Goal: Transaction & Acquisition: Download file/media

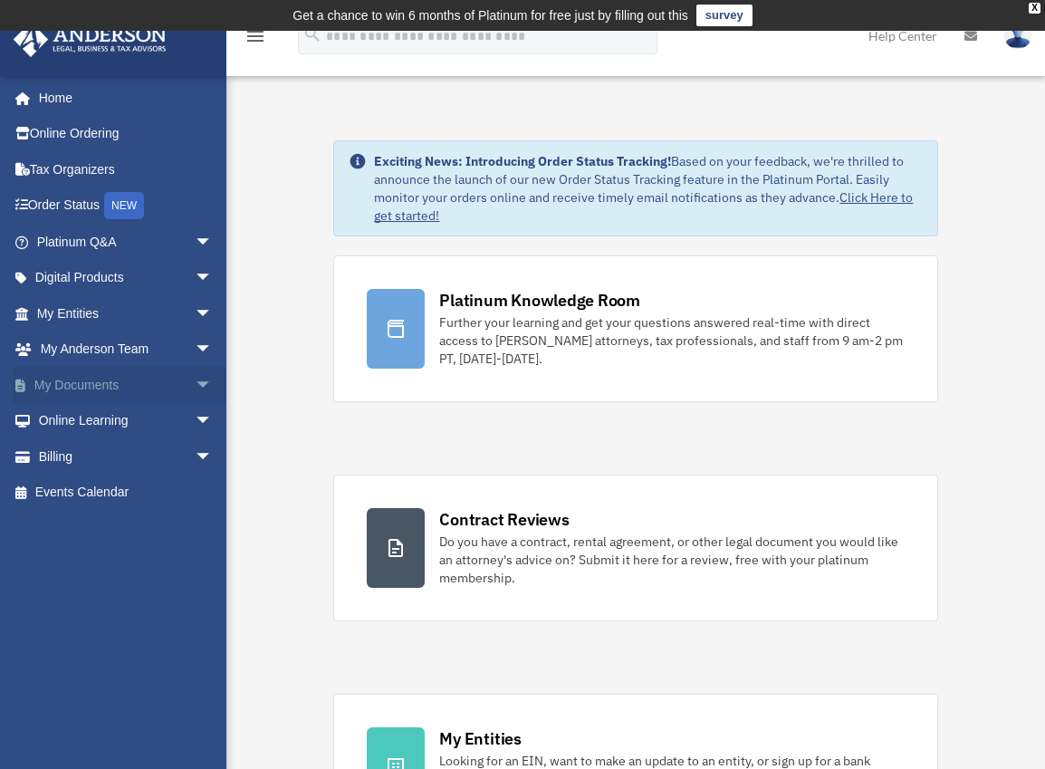
click at [149, 382] on link "My Documents arrow_drop_down" at bounding box center [126, 385] width 227 height 36
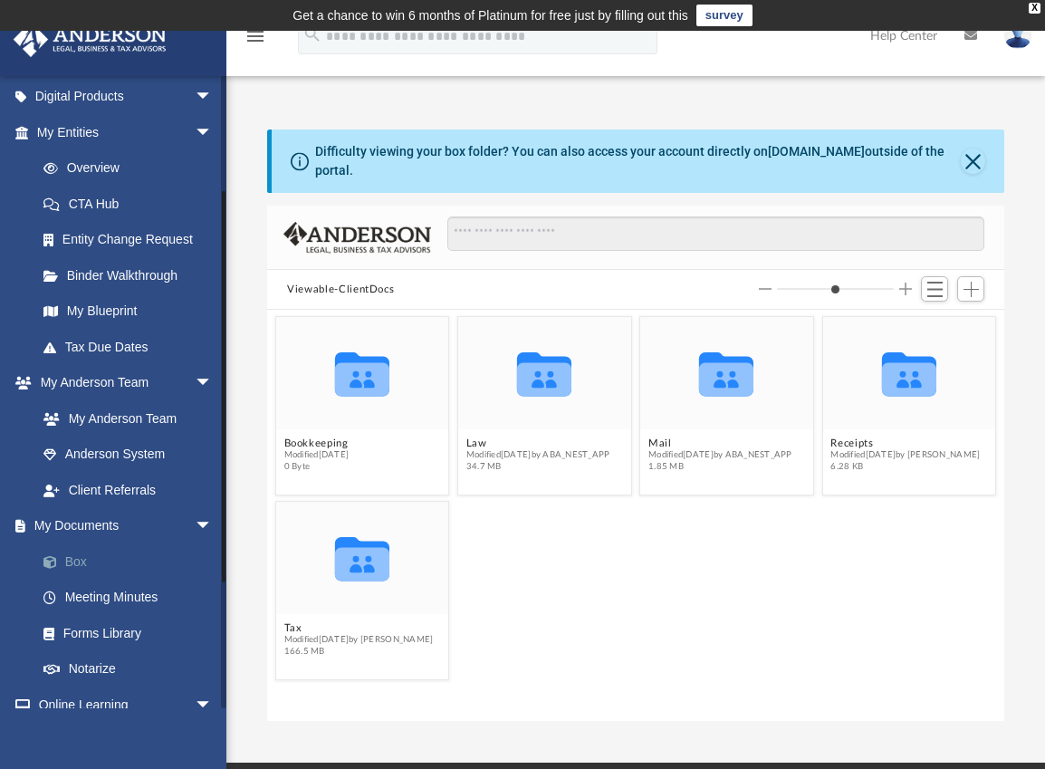
scroll to position [399, 723]
click at [73, 561] on link "Box" at bounding box center [132, 562] width 215 height 36
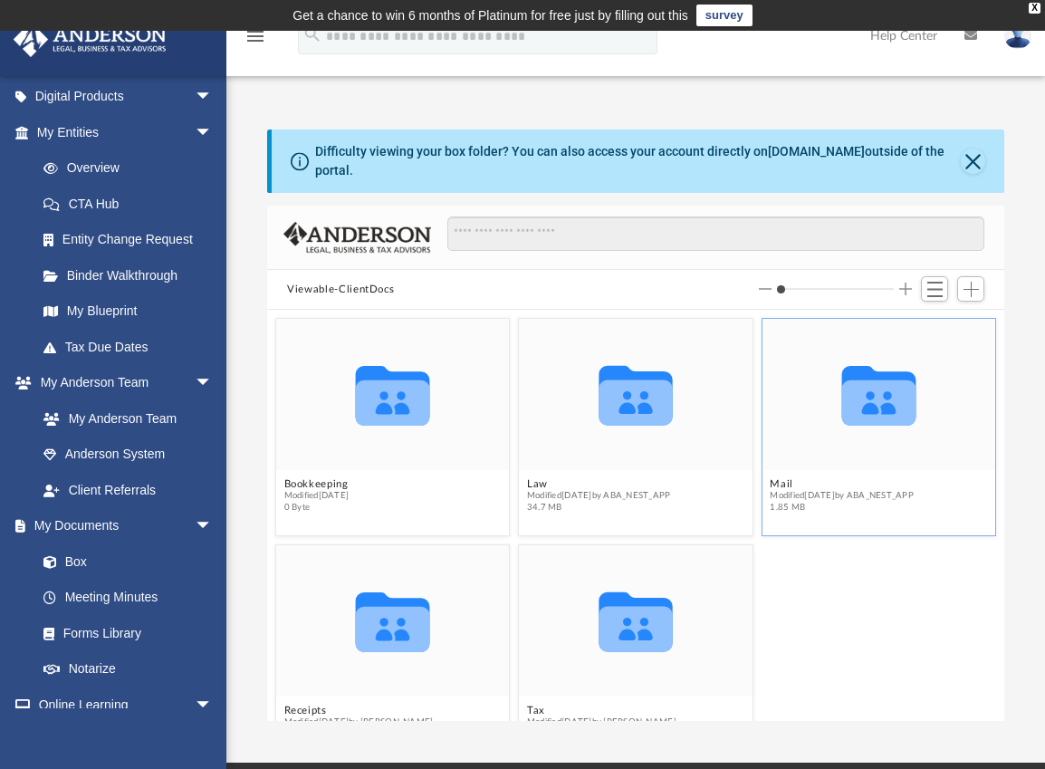
scroll to position [50, 0]
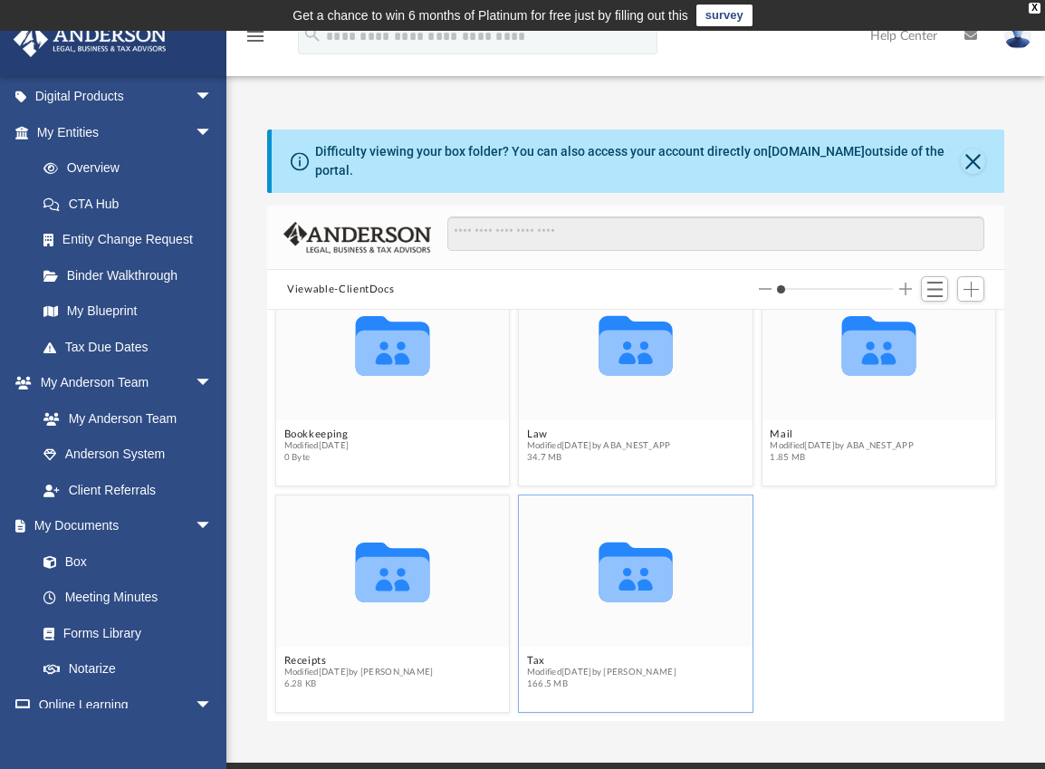
click at [657, 583] on icon "grid" at bounding box center [636, 578] width 74 height 45
click at [647, 559] on icon "grid" at bounding box center [636, 578] width 74 height 45
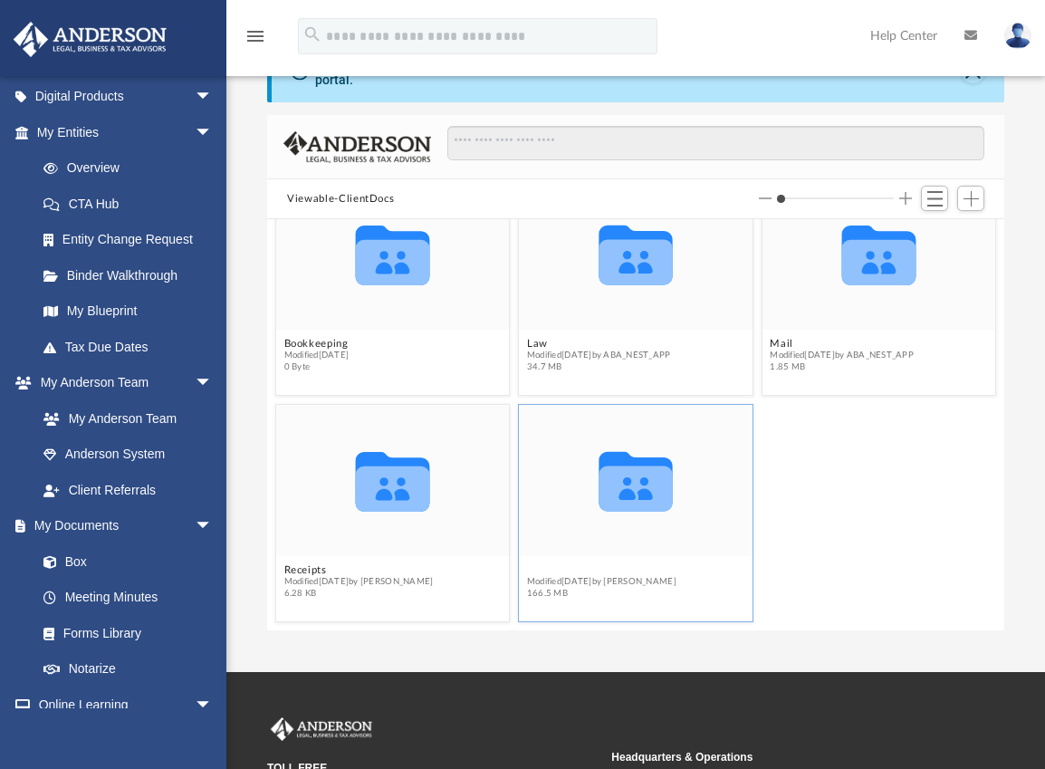
scroll to position [42, 0]
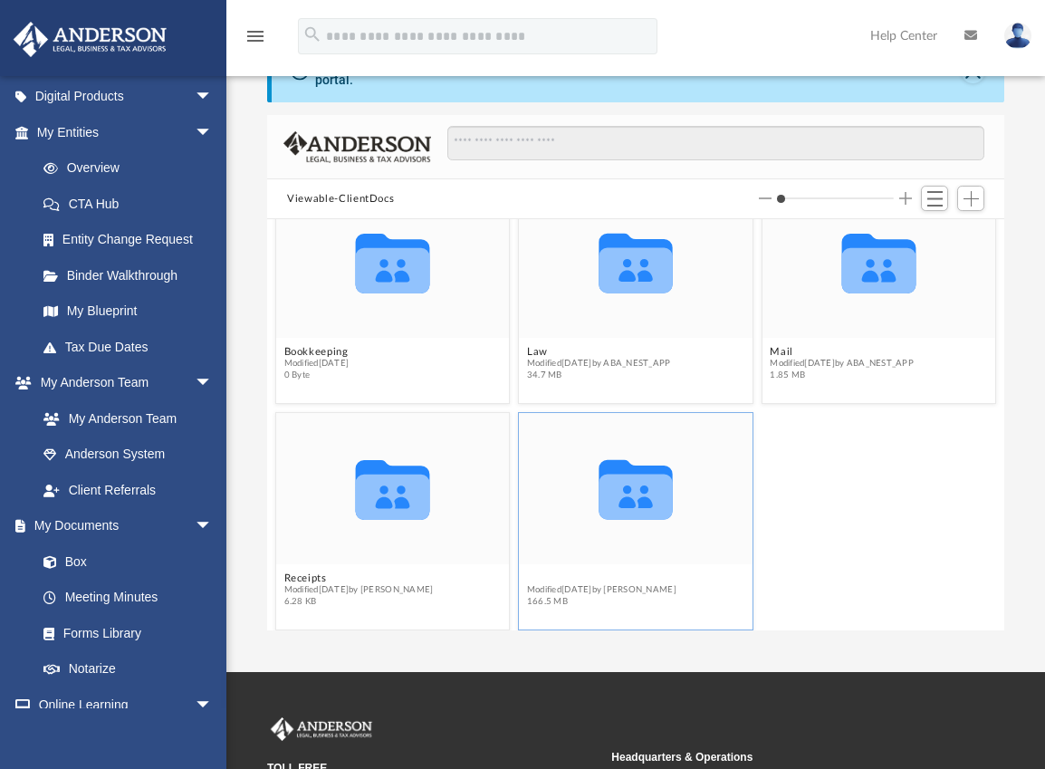
click at [606, 572] on button "Tax" at bounding box center [601, 578] width 149 height 12
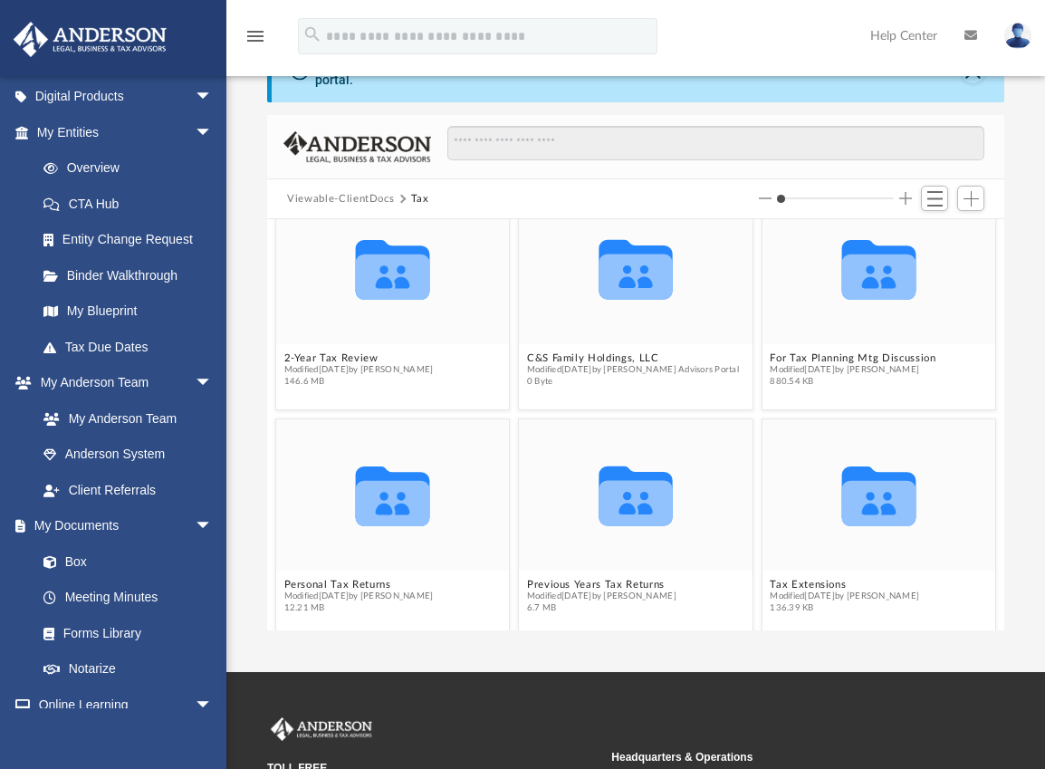
scroll to position [50, 0]
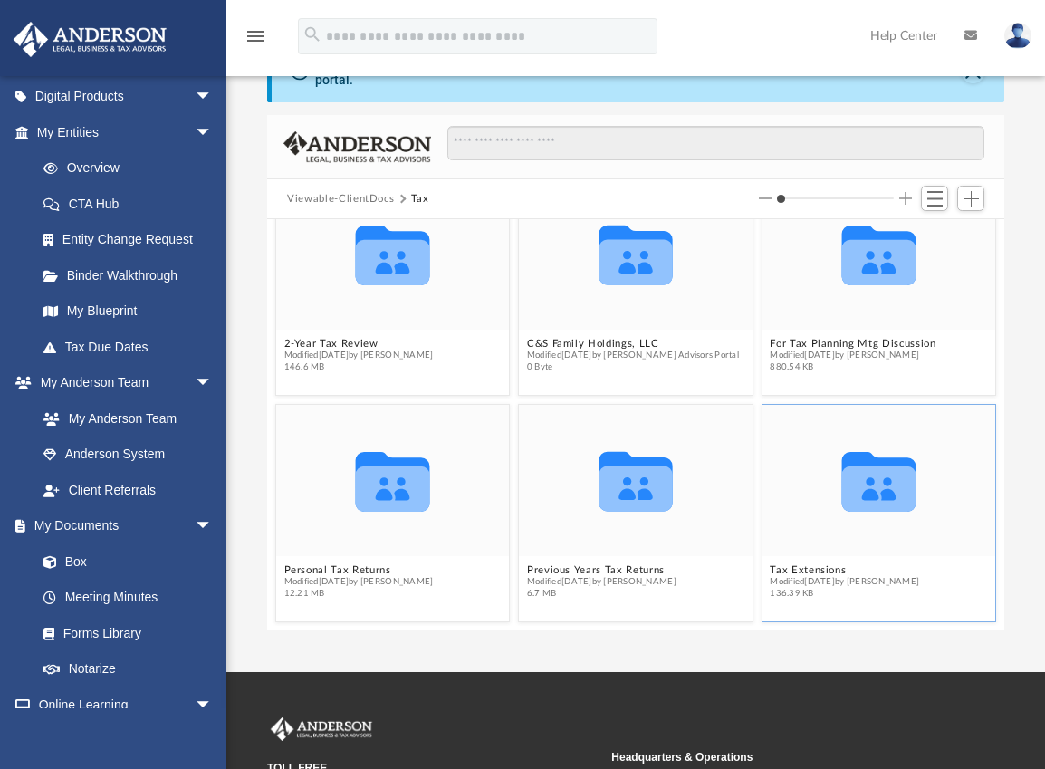
click at [888, 576] on figcaption "Tax Extensions Modified [DATE] by [PERSON_NAME] 136.39 KB" at bounding box center [880, 581] width 234 height 48
click at [888, 473] on icon "grid" at bounding box center [880, 488] width 74 height 45
drag, startPoint x: 888, startPoint y: 473, endPoint x: 859, endPoint y: 542, distance: 74.7
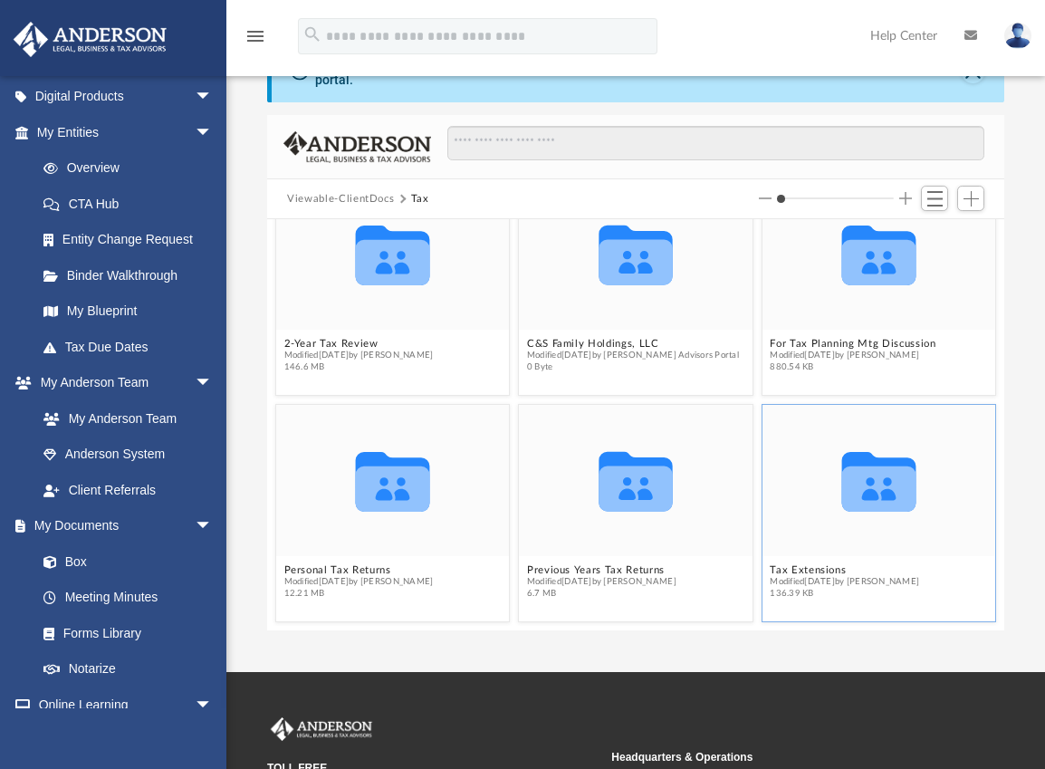
click at [859, 542] on div "Collaborated Folder" at bounding box center [880, 479] width 234 height 151
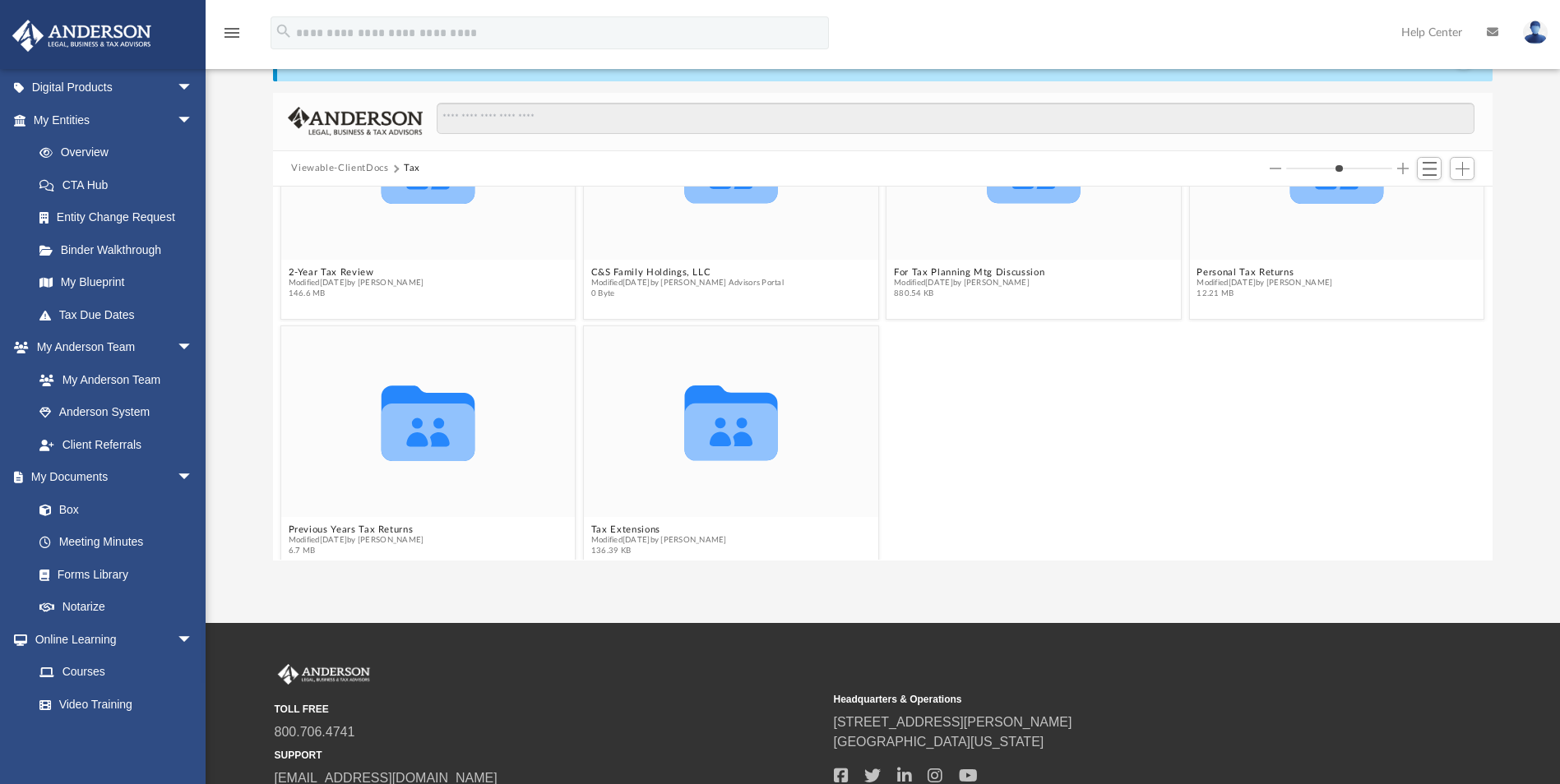
scroll to position [149, 0]
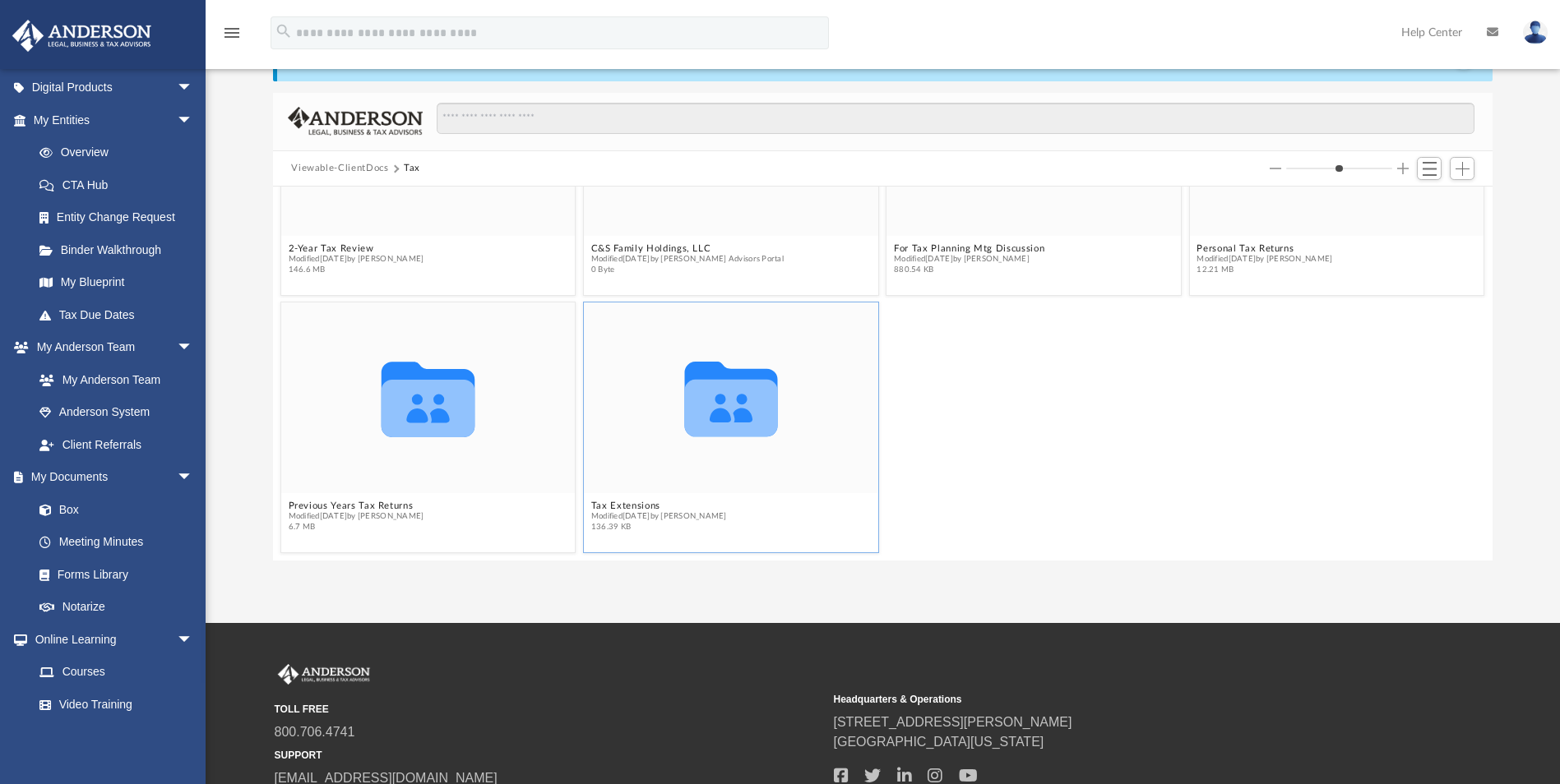
click at [721, 534] on figcaption "Tax Extensions Modified [DATE] by [PERSON_NAME] 136.39 KB" at bounding box center [731, 516] width 294 height 44
drag, startPoint x: 721, startPoint y: 534, endPoint x: 793, endPoint y: 493, distance: 82.9
click at [793, 493] on figure "Collaborated Folder Tax Extensions Modified [DATE] by [PERSON_NAME] 136.39 KB" at bounding box center [731, 420] width 294 height 237
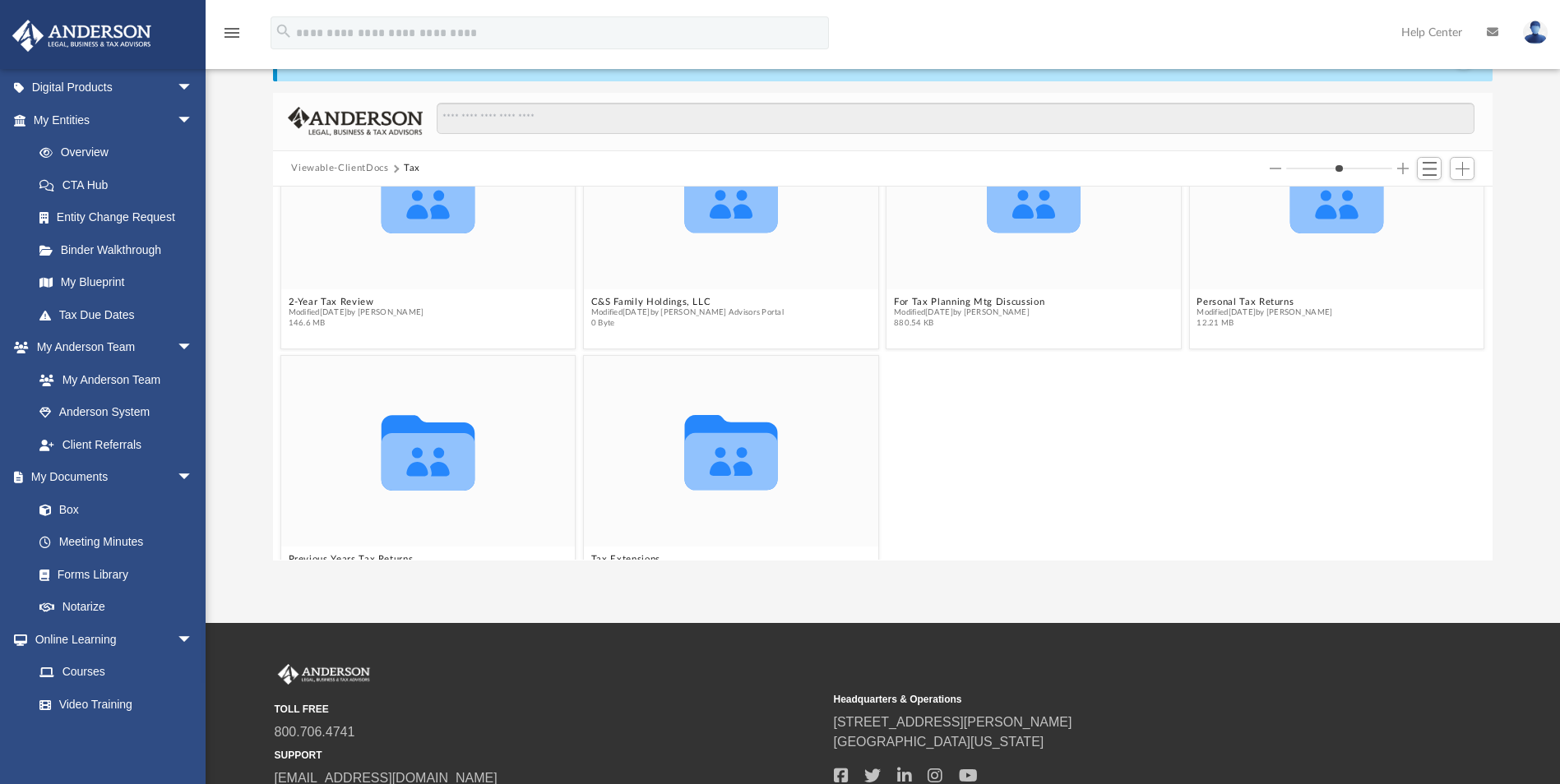
scroll to position [66, 0]
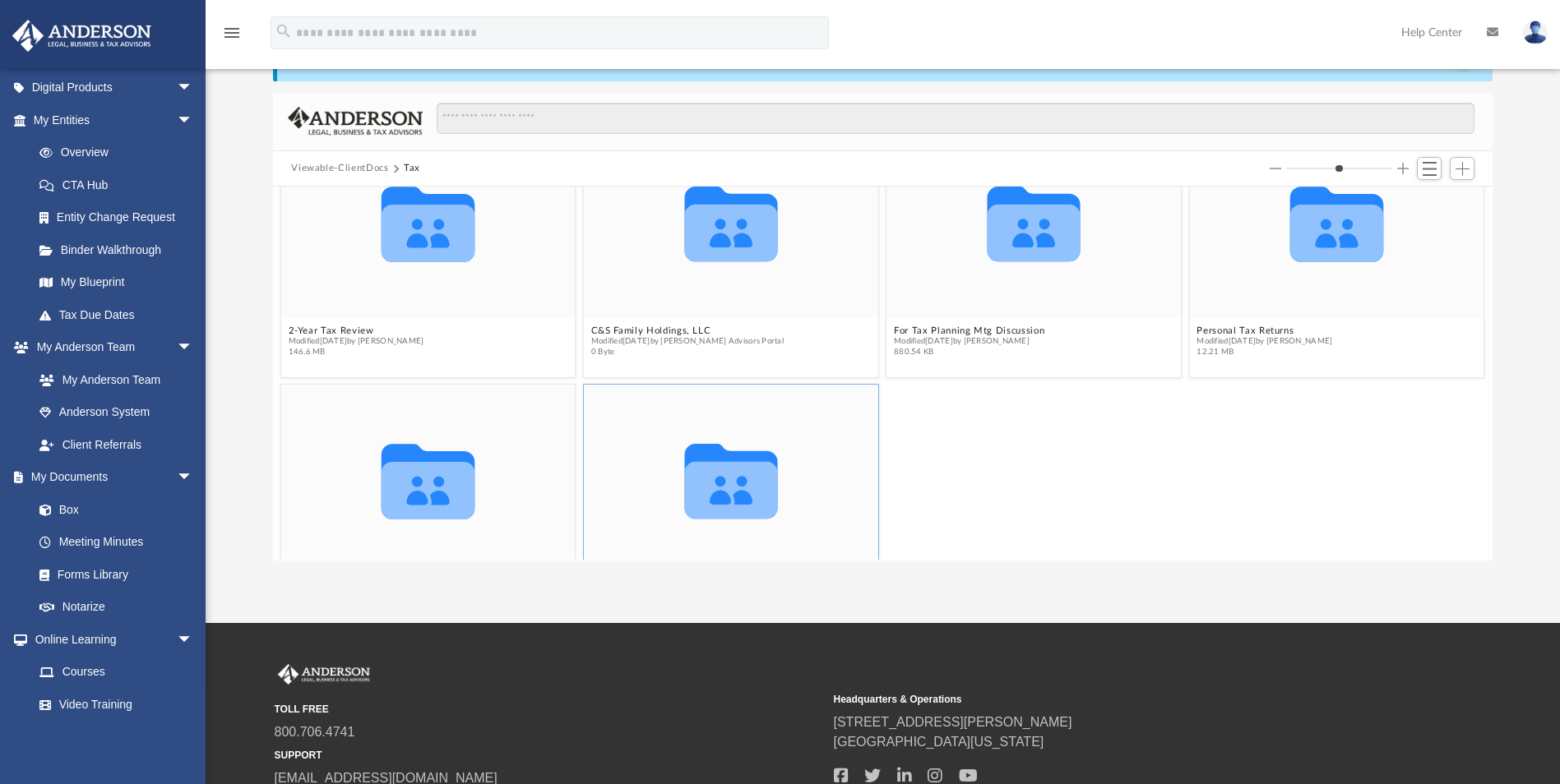
click at [697, 492] on icon "grid" at bounding box center [731, 490] width 93 height 57
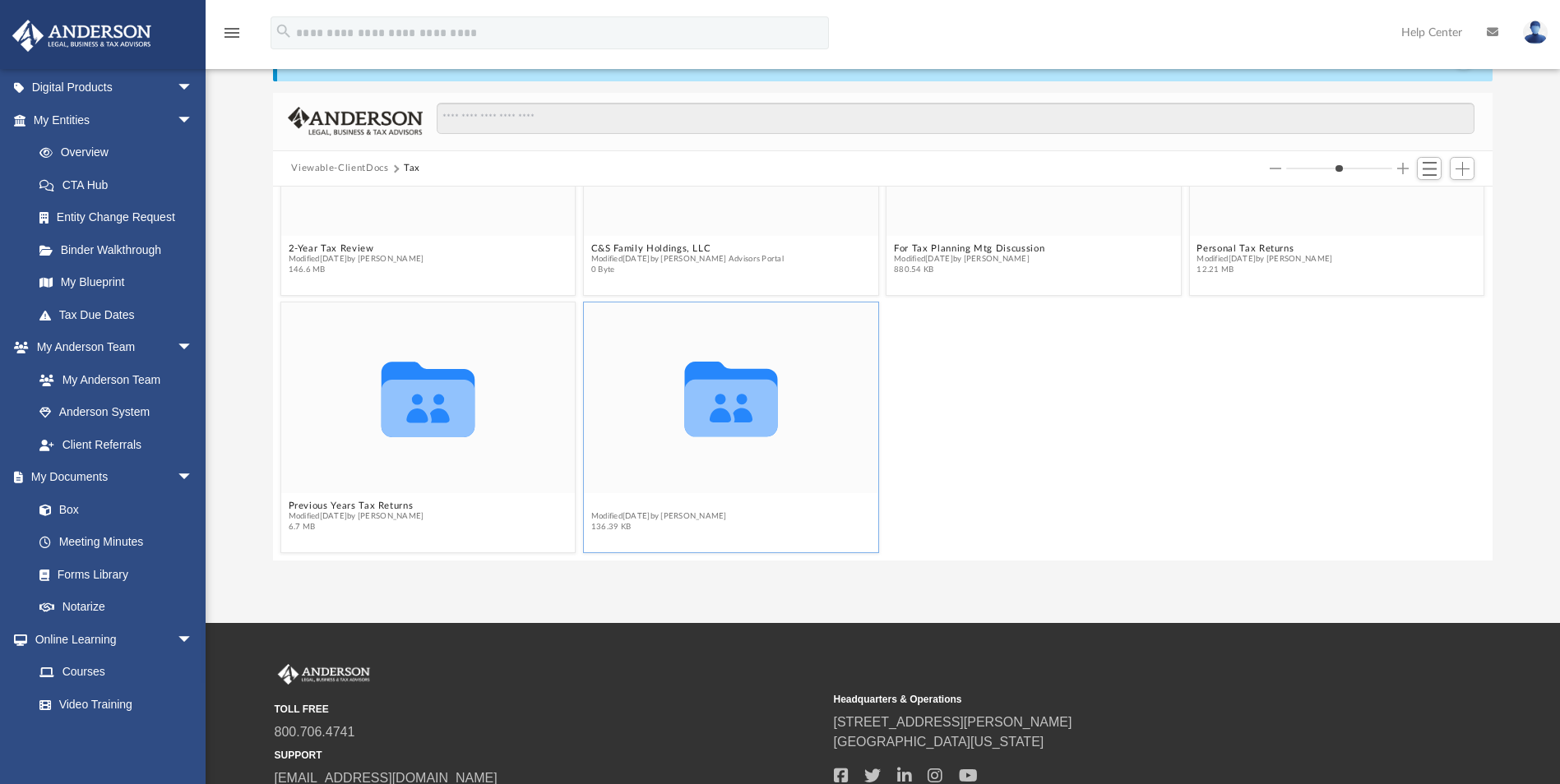
scroll to position [142, 0]
click at [602, 508] on button "Tax Extensions" at bounding box center [658, 514] width 135 height 11
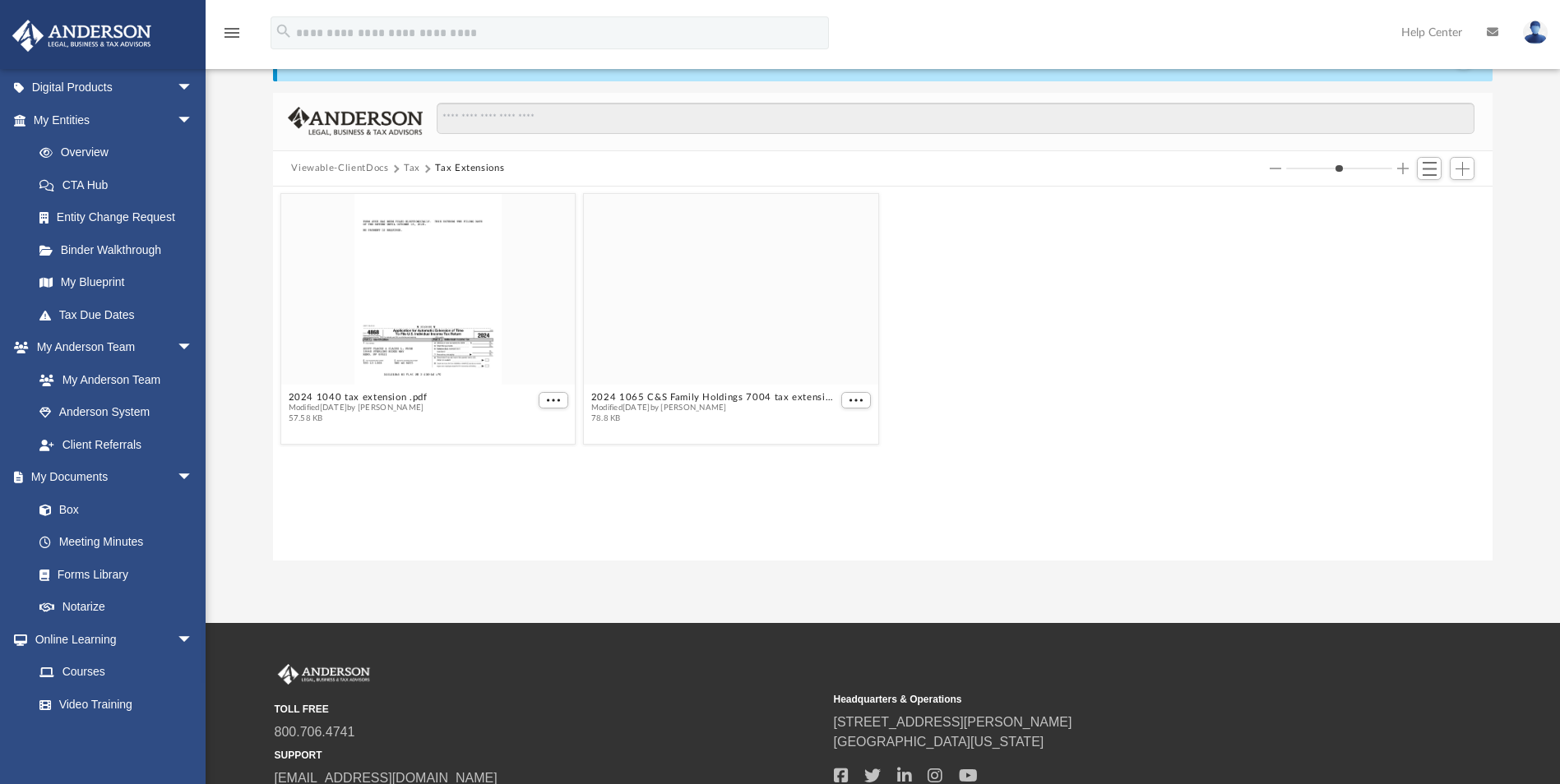
scroll to position [0, 0]
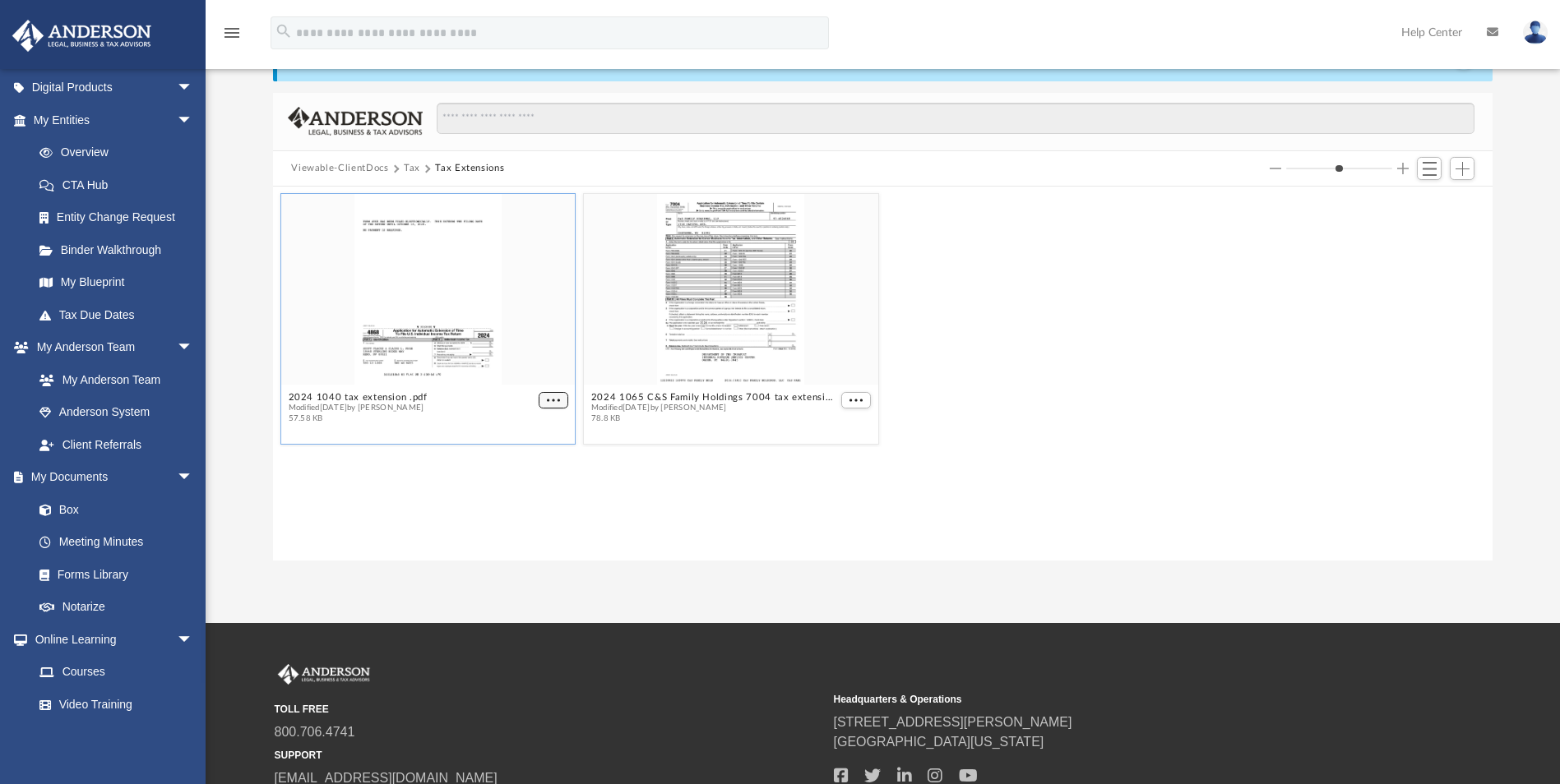
click at [556, 400] on span "More options" at bounding box center [553, 400] width 13 height 8
drag, startPoint x: 525, startPoint y: 456, endPoint x: 555, endPoint y: 459, distance: 30.1
click at [527, 456] on li "Download" at bounding box center [535, 456] width 48 height 17
click at [553, 401] on span "More options" at bounding box center [553, 400] width 13 height 8
